Goal: Find specific page/section: Find specific page/section

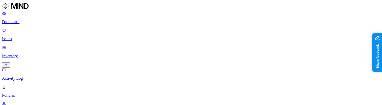
click at [34, 85] on link "Policies" at bounding box center [191, 91] width 378 height 13
